Goal: Transaction & Acquisition: Purchase product/service

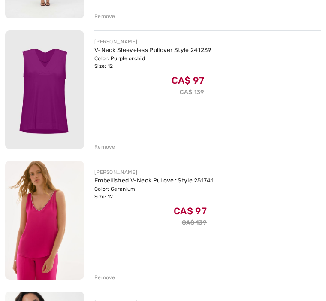
scroll to position [362, 0]
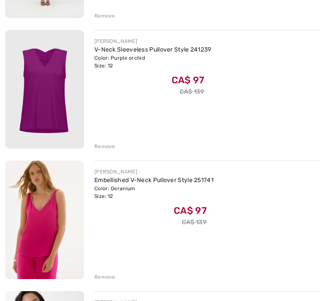
click at [106, 272] on div "Remove" at bounding box center [207, 276] width 226 height 9
click at [108, 276] on div "Remove" at bounding box center [104, 277] width 21 height 8
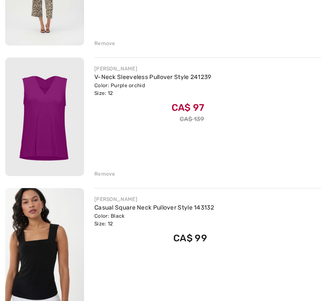
scroll to position [335, 0]
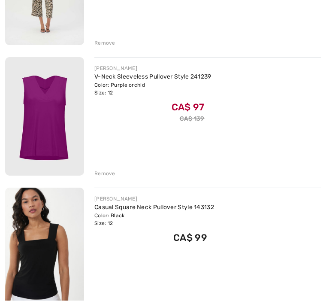
click at [44, 117] on img at bounding box center [44, 116] width 79 height 118
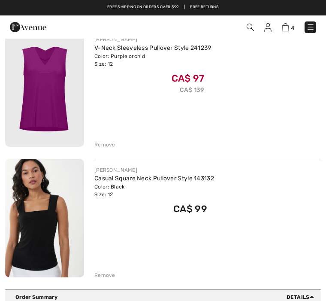
scroll to position [363, 0]
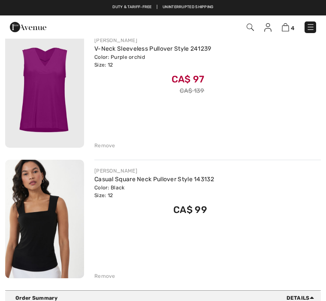
click at [30, 225] on img at bounding box center [44, 219] width 79 height 118
click at [39, 220] on img at bounding box center [44, 219] width 79 height 118
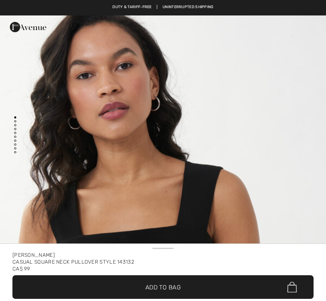
checkbox input "true"
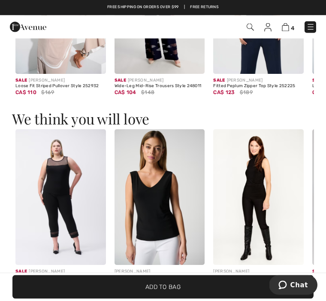
scroll to position [1114, 0]
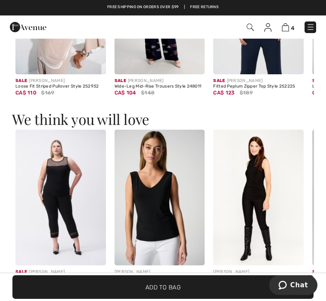
click at [156, 201] on img at bounding box center [160, 198] width 91 height 136
click at [154, 165] on img at bounding box center [160, 198] width 91 height 136
